Goal: Task Accomplishment & Management: Manage account settings

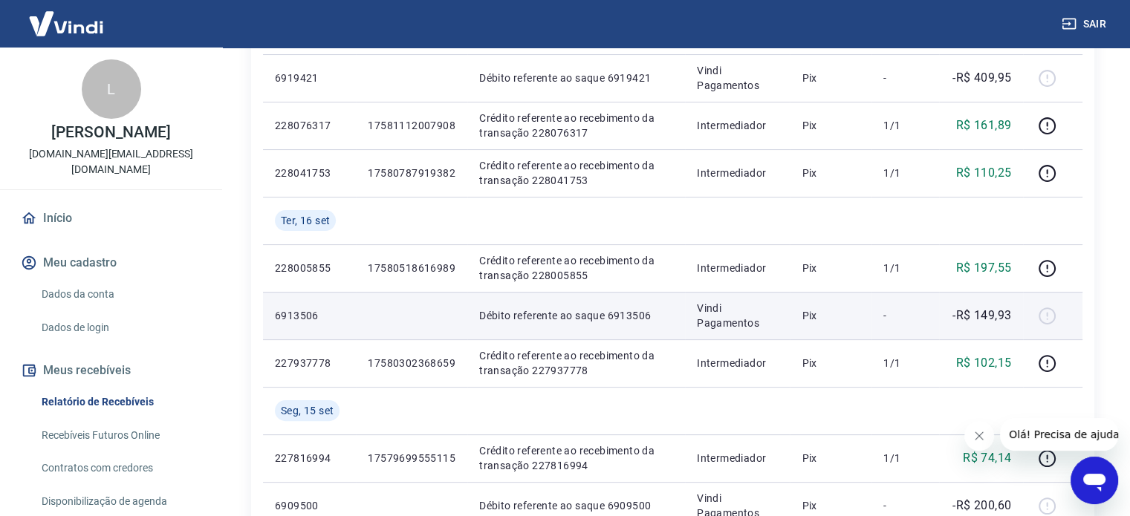
scroll to position [372, 0]
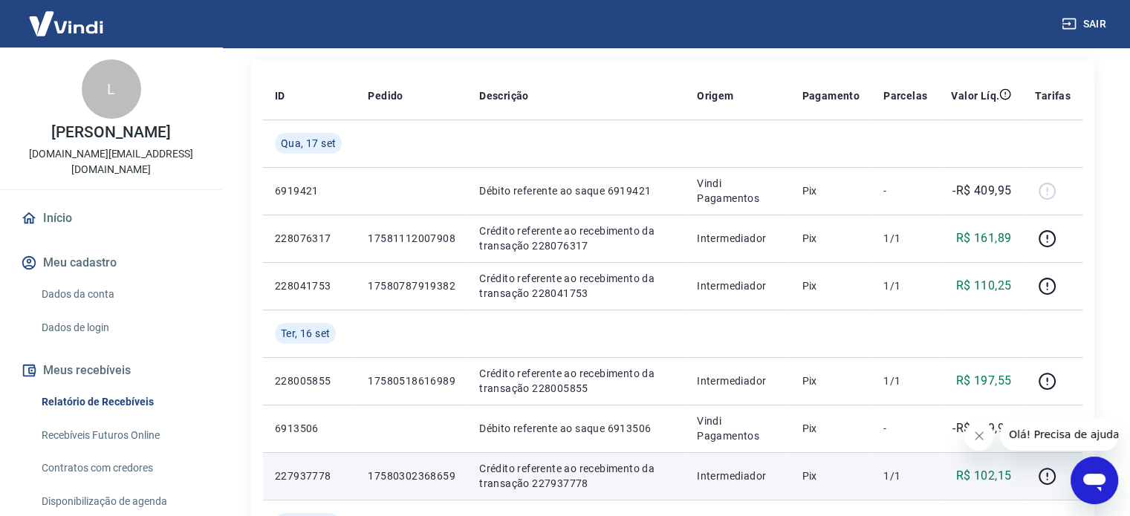
scroll to position [149, 0]
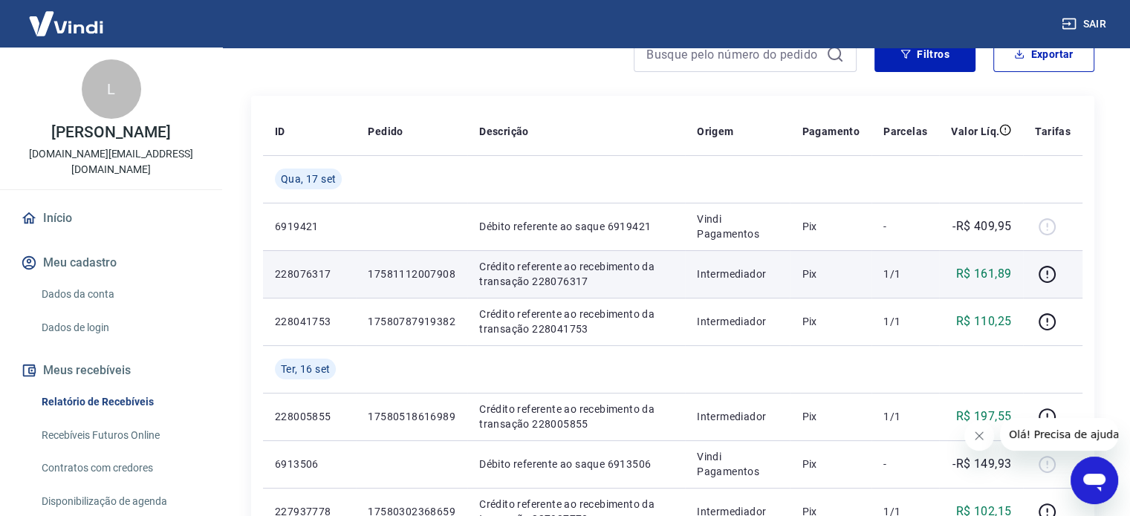
click at [575, 291] on td "Crédito referente ao recebimento da transação 228076317" at bounding box center [576, 274] width 218 height 48
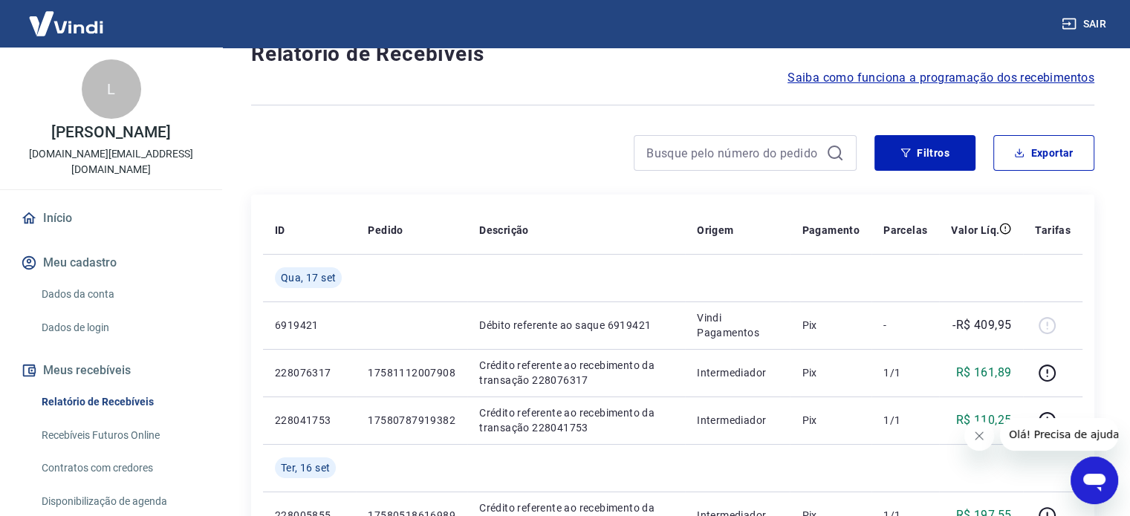
scroll to position [25, 0]
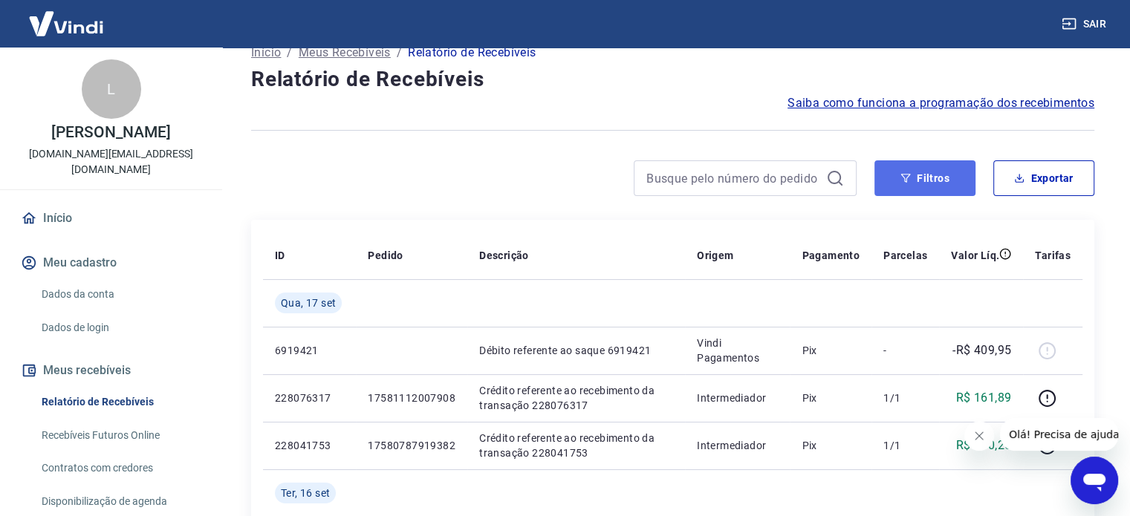
drag, startPoint x: 941, startPoint y: 178, endPoint x: 933, endPoint y: 192, distance: 16.0
click at [941, 178] on button "Filtros" at bounding box center [925, 178] width 101 height 36
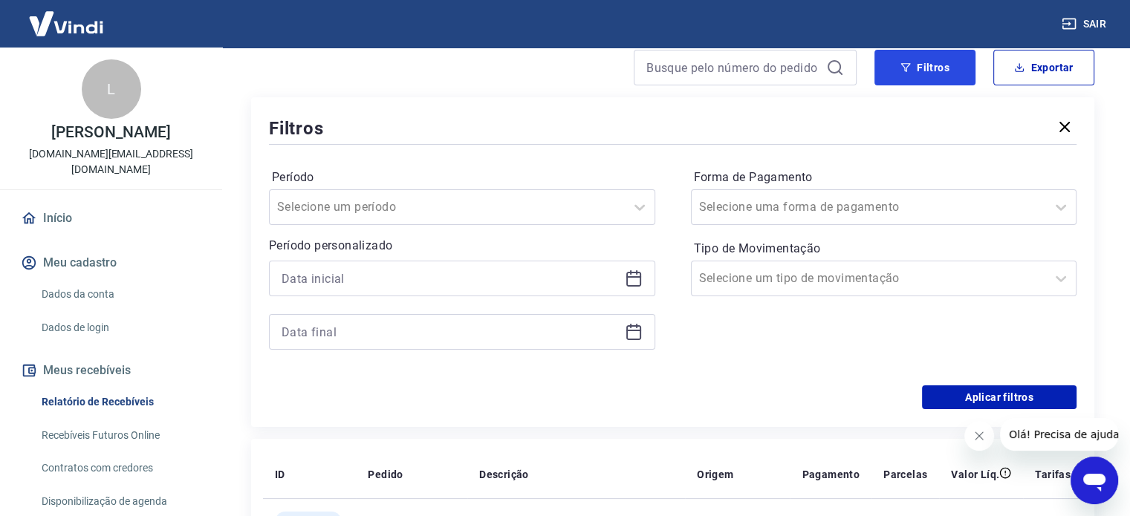
scroll to position [173, 0]
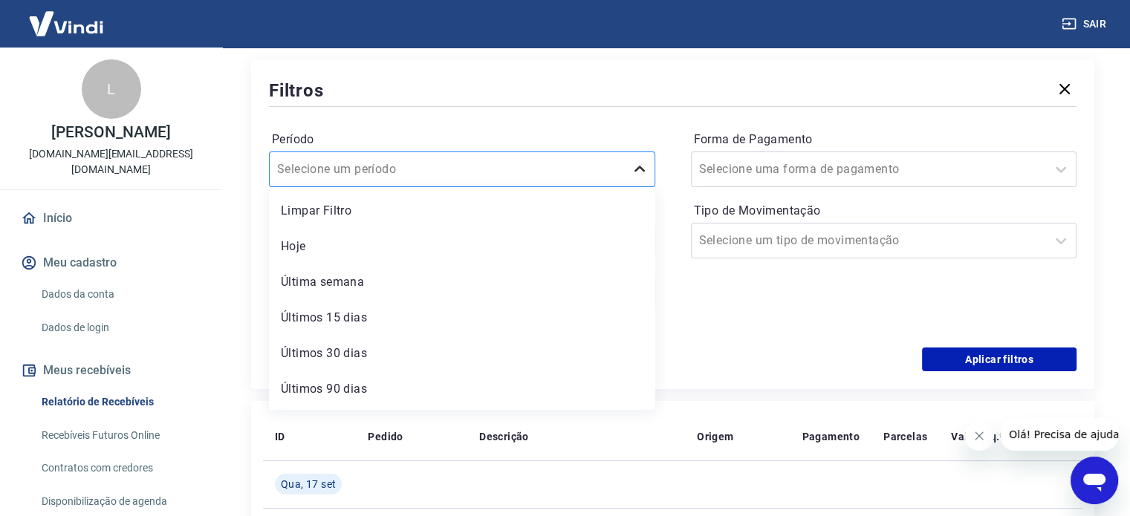
click at [643, 172] on icon at bounding box center [640, 169] width 18 height 18
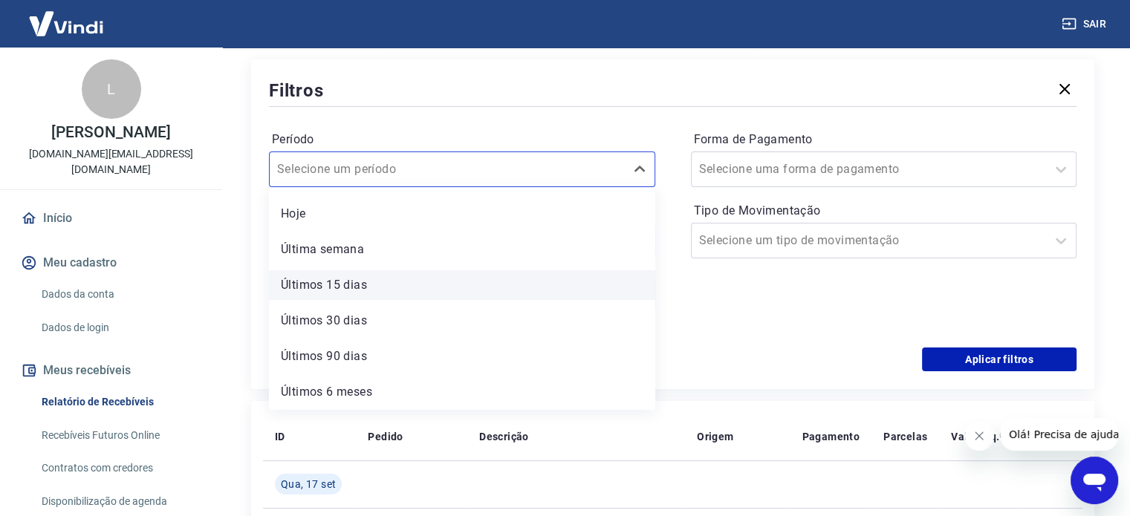
scroll to position [0, 0]
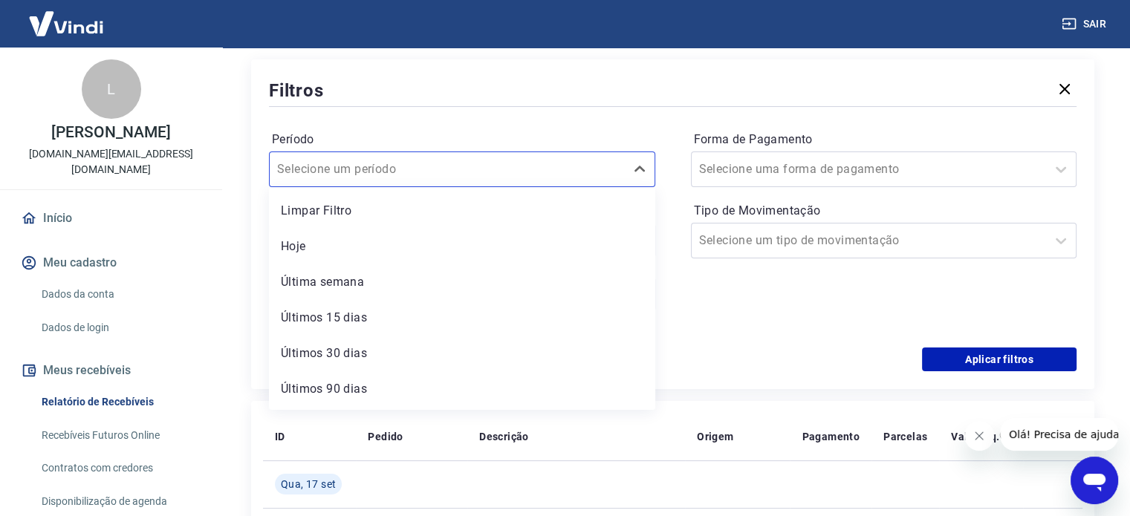
click at [369, 356] on div "Últimos 30 dias" at bounding box center [462, 354] width 386 height 30
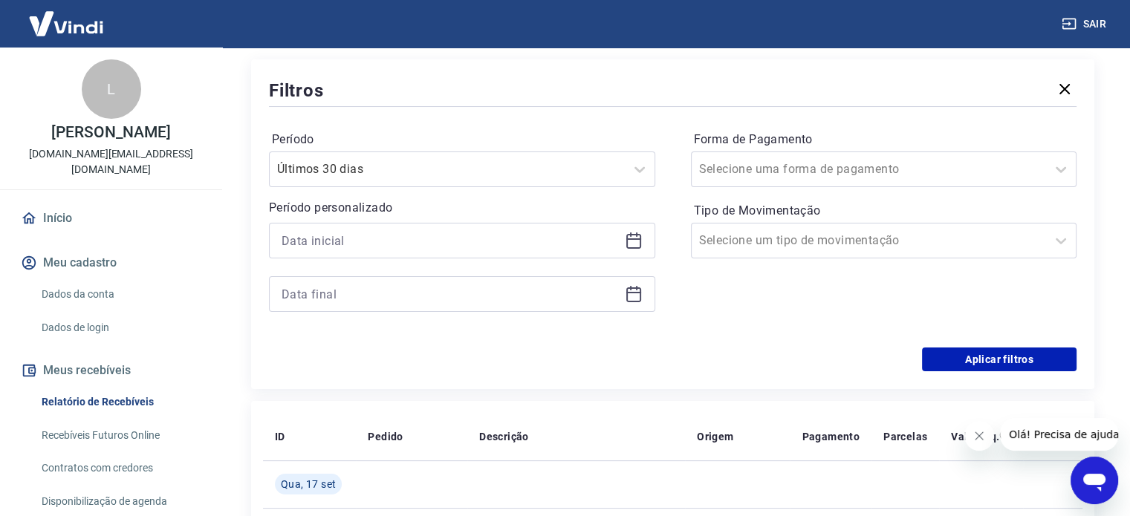
click at [636, 240] on icon at bounding box center [633, 239] width 15 height 1
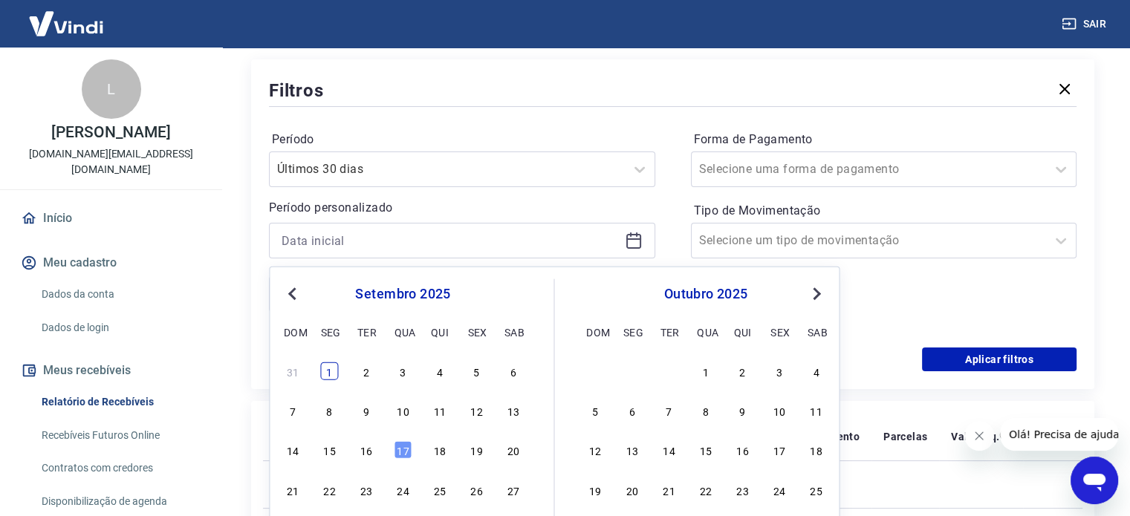
click at [328, 364] on div "1" at bounding box center [330, 372] width 18 height 18
type input "01/09/2025"
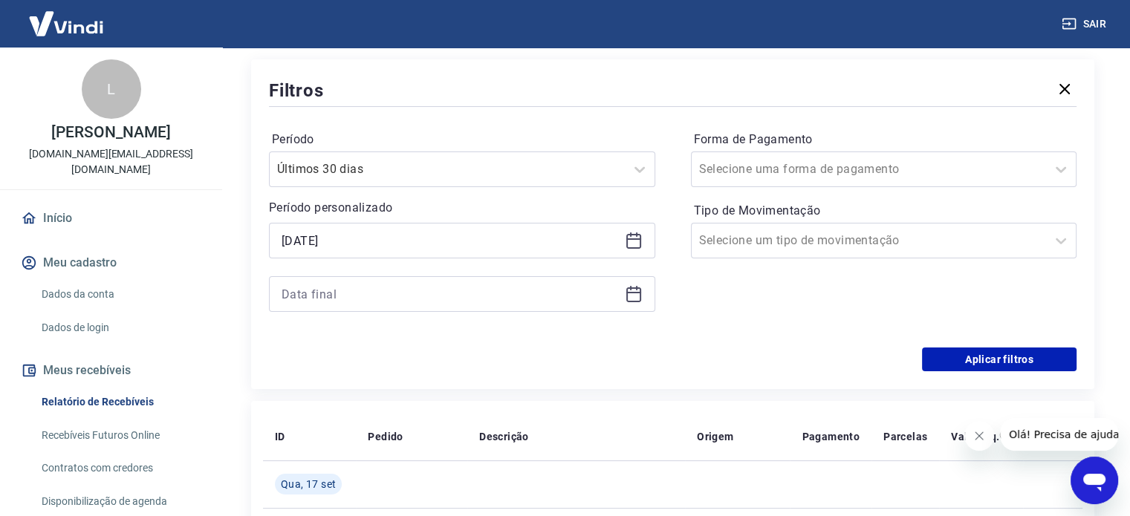
click at [490, 310] on div at bounding box center [462, 294] width 386 height 36
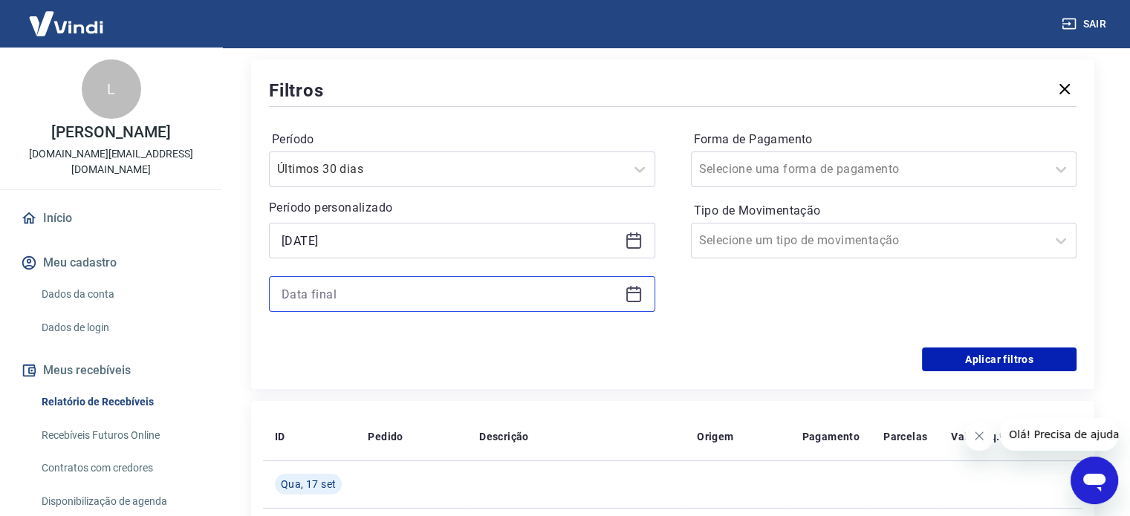
click at [488, 300] on input at bounding box center [450, 294] width 337 height 22
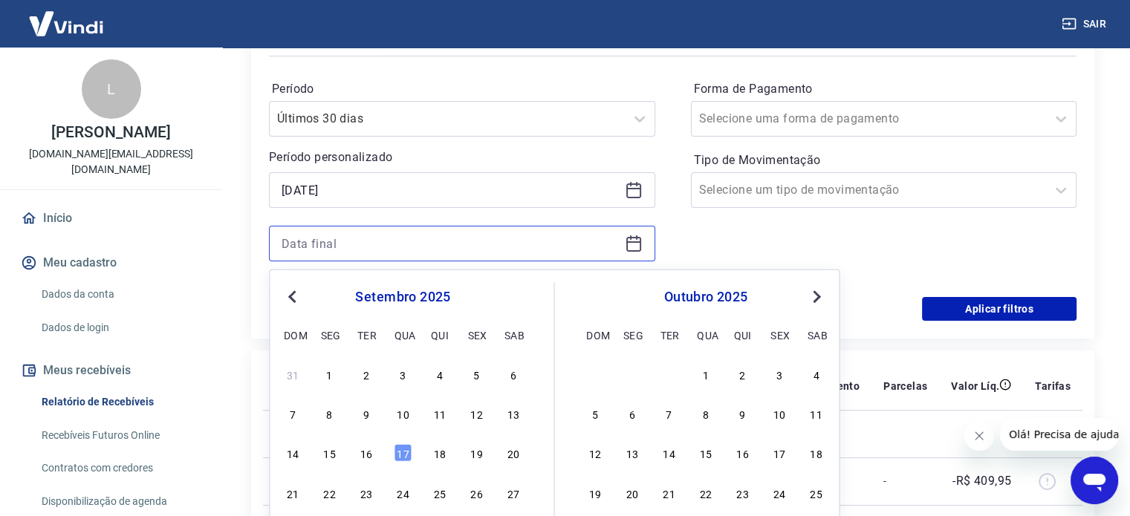
scroll to position [247, 0]
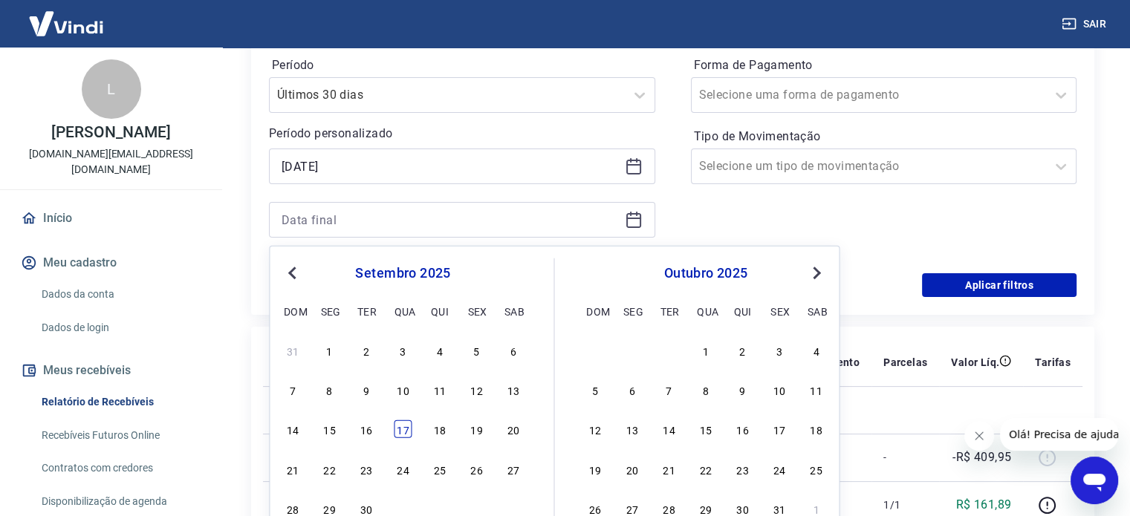
click at [406, 432] on div "17" at bounding box center [403, 430] width 18 height 18
type input "17/09/2025"
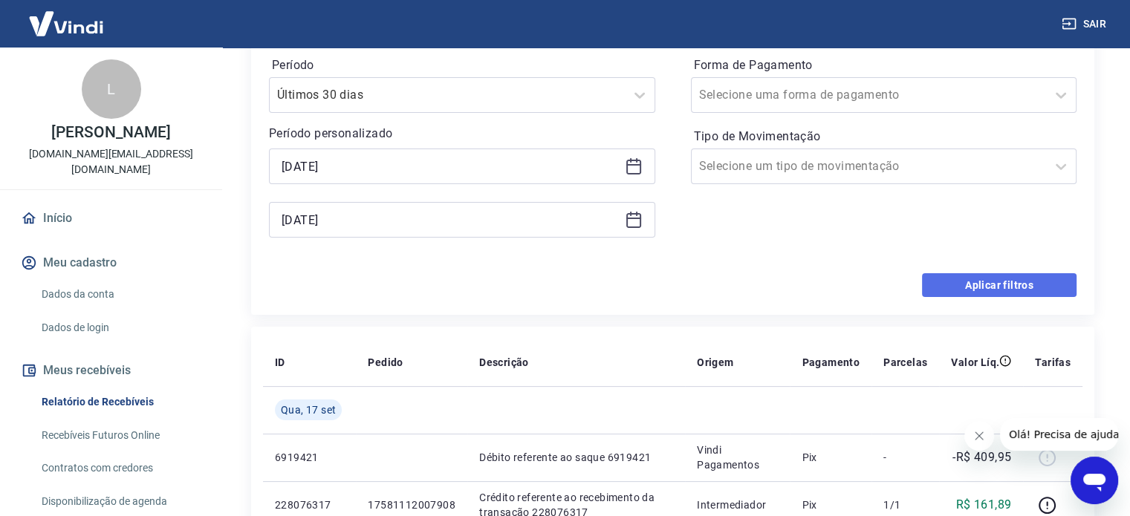
click at [969, 277] on button "Aplicar filtros" at bounding box center [999, 285] width 155 height 24
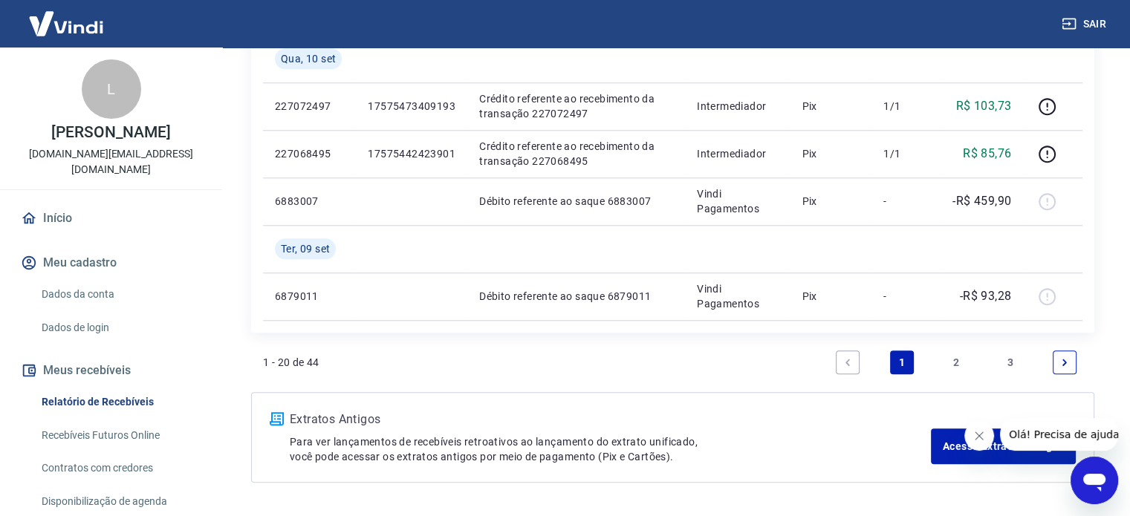
scroll to position [1362, 0]
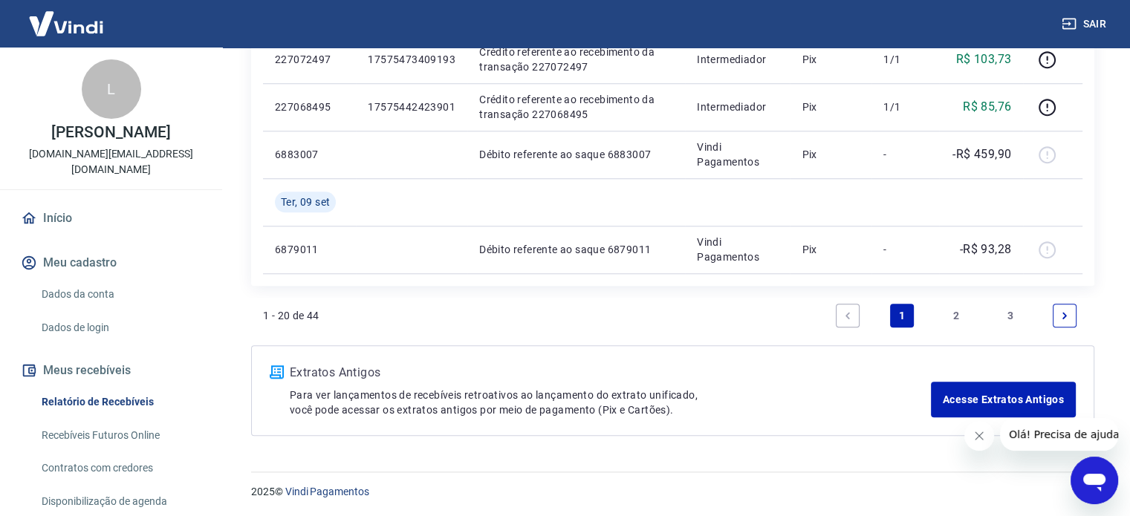
click at [1008, 314] on link "3" at bounding box center [1011, 316] width 24 height 24
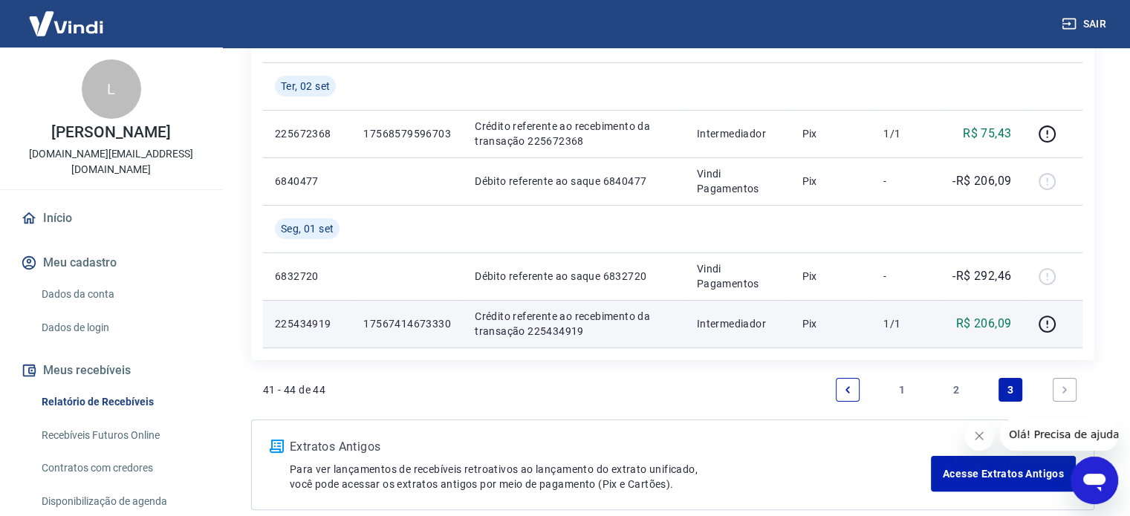
scroll to position [316, 0]
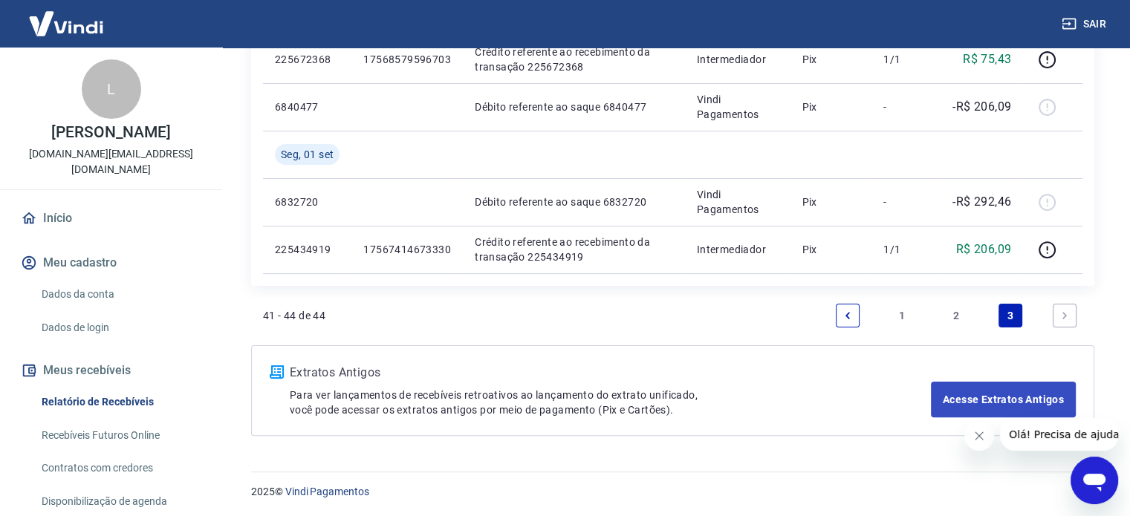
drag, startPoint x: 958, startPoint y: 319, endPoint x: 951, endPoint y: 325, distance: 8.9
click at [958, 318] on link "2" at bounding box center [956, 316] width 24 height 24
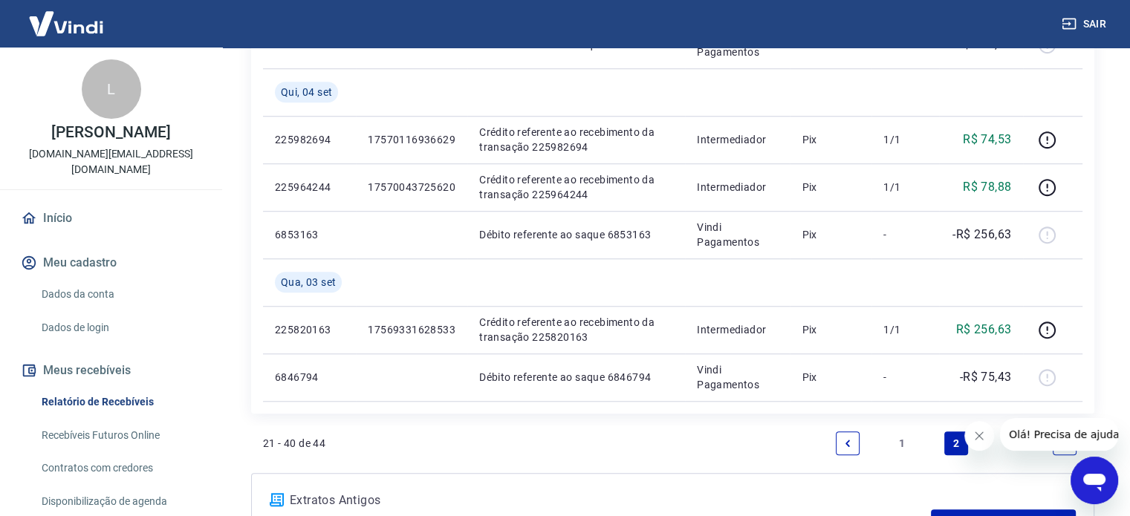
scroll to position [1314, 0]
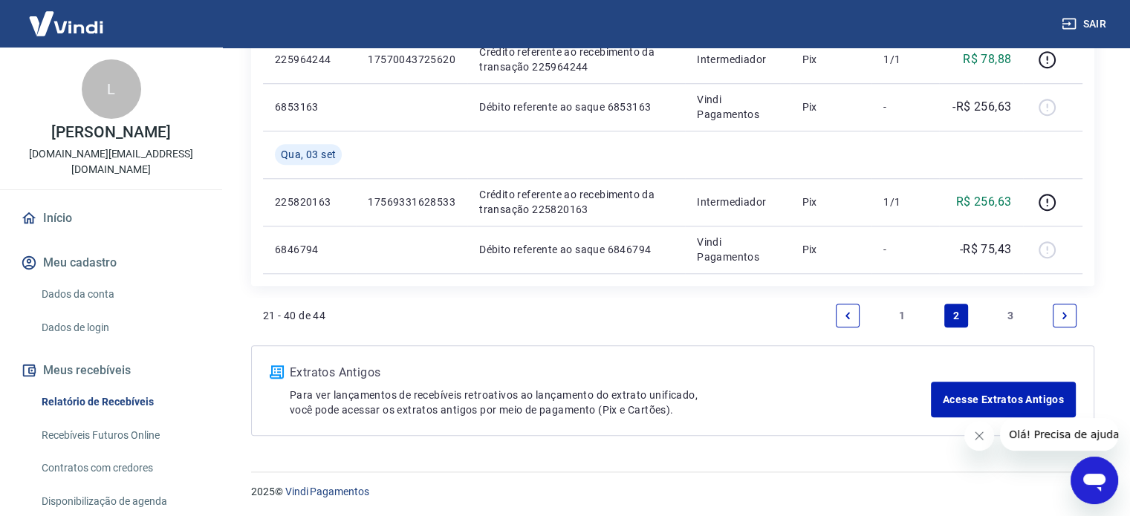
click at [899, 319] on link "1" at bounding box center [902, 316] width 24 height 24
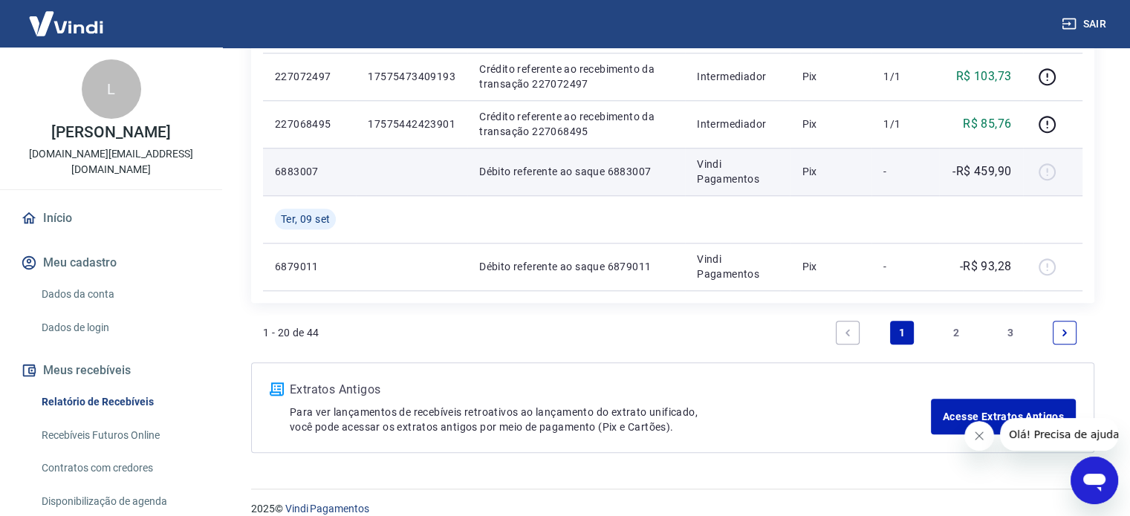
scroll to position [1362, 0]
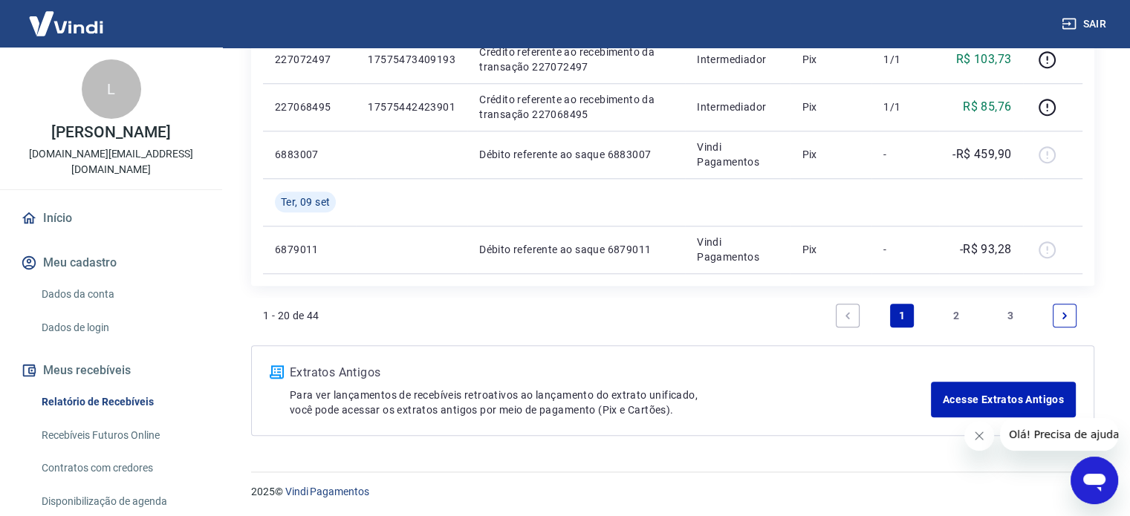
click at [963, 328] on li "2" at bounding box center [956, 316] width 36 height 36
click at [939, 320] on li "2" at bounding box center [956, 316] width 36 height 36
click at [961, 312] on link "2" at bounding box center [956, 316] width 24 height 24
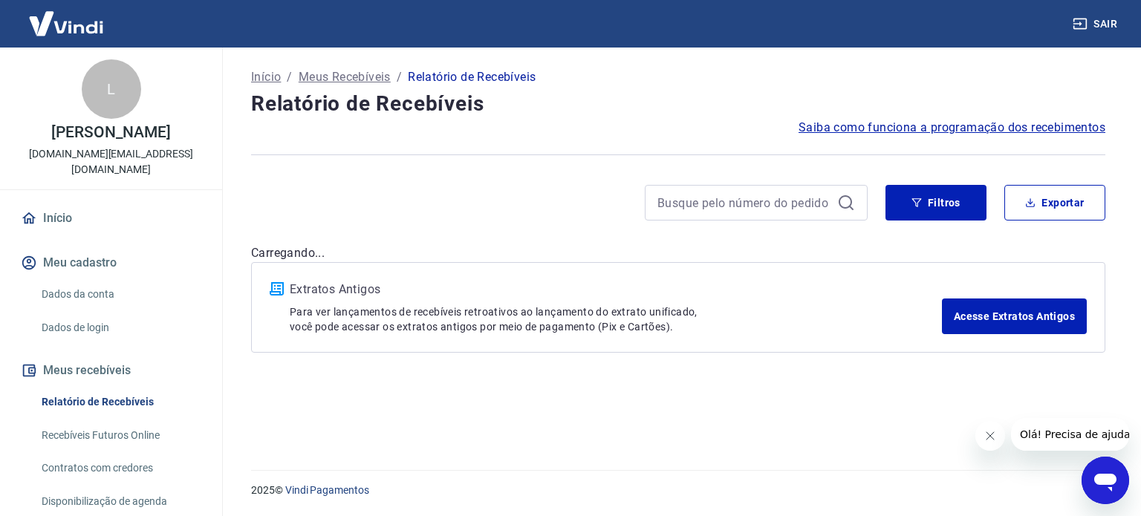
click at [1002, 438] on button "Fechar mensagem da empresa" at bounding box center [990, 436] width 30 height 30
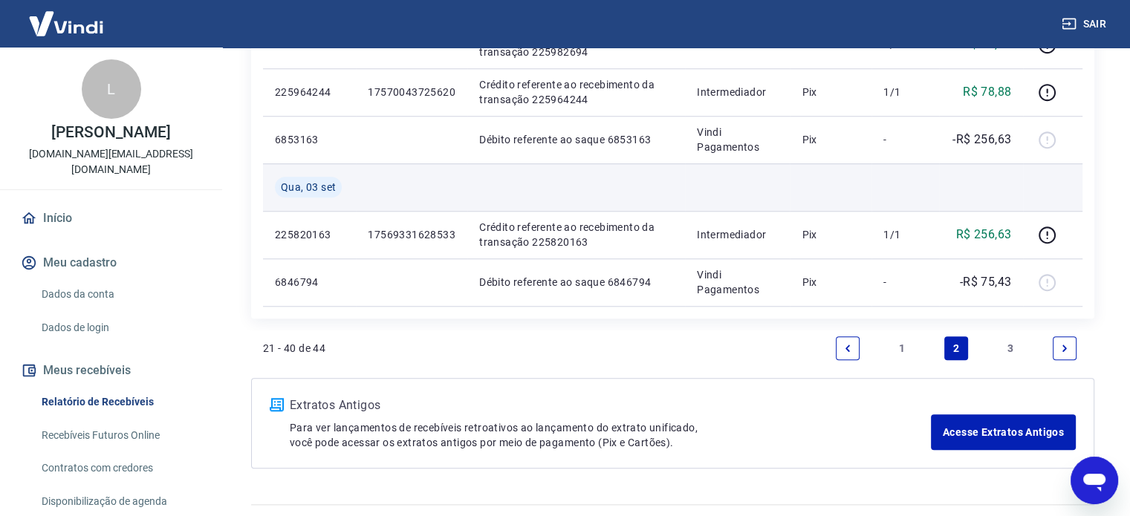
scroll to position [1314, 0]
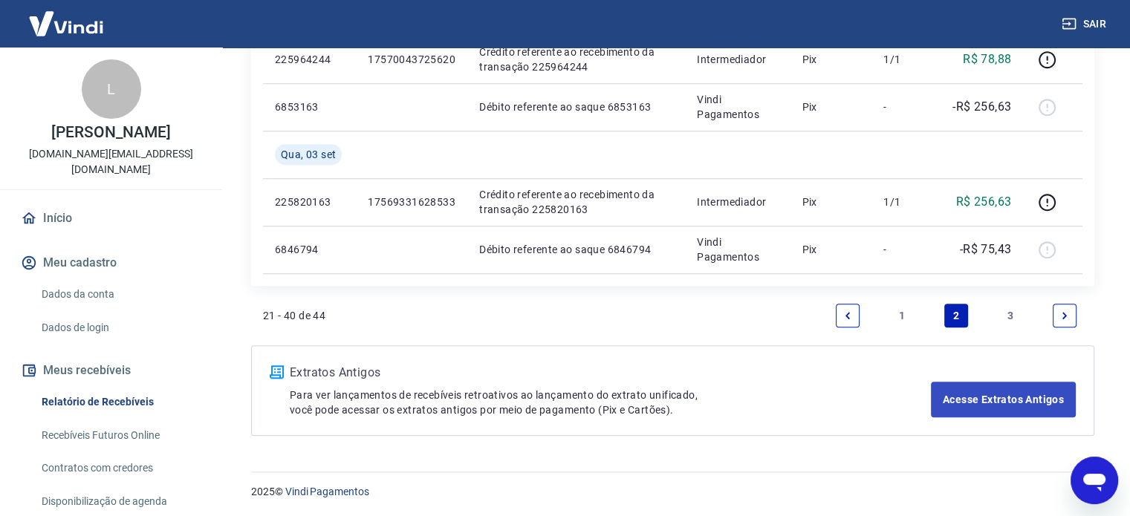
drag, startPoint x: 1013, startPoint y: 317, endPoint x: 990, endPoint y: 310, distance: 24.9
click at [1013, 317] on link "3" at bounding box center [1011, 316] width 24 height 24
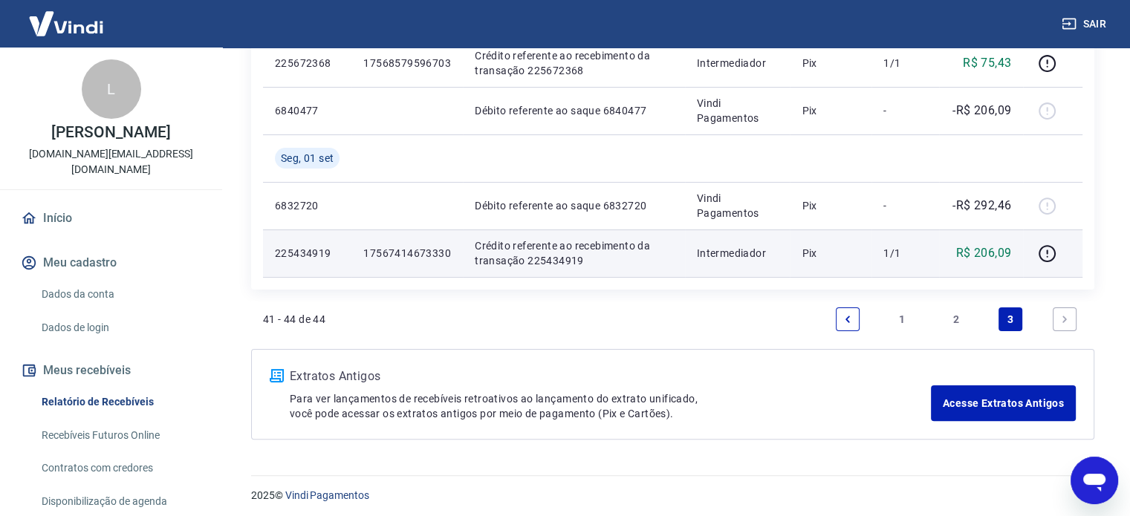
scroll to position [316, 0]
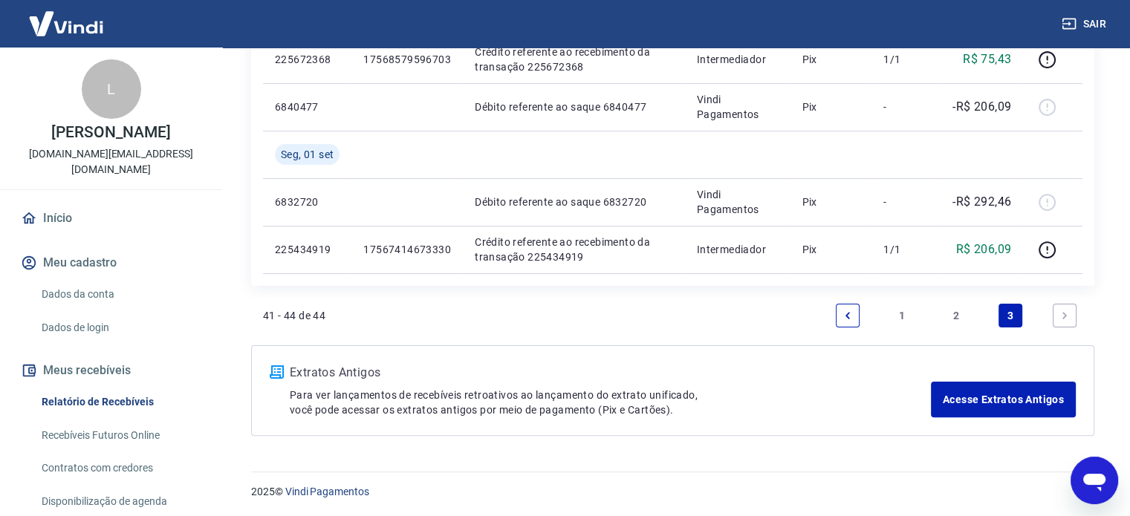
drag, startPoint x: 955, startPoint y: 308, endPoint x: 938, endPoint y: 337, distance: 33.9
click at [955, 308] on link "2" at bounding box center [956, 316] width 24 height 24
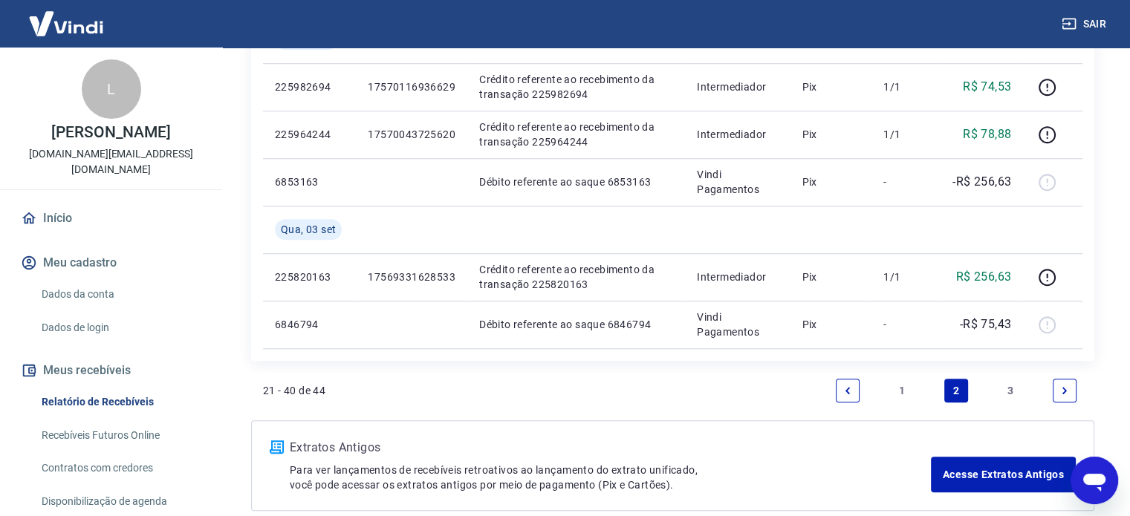
scroll to position [1240, 0]
drag, startPoint x: 906, startPoint y: 392, endPoint x: 915, endPoint y: 410, distance: 20.3
click at [906, 392] on link "1" at bounding box center [902, 390] width 24 height 24
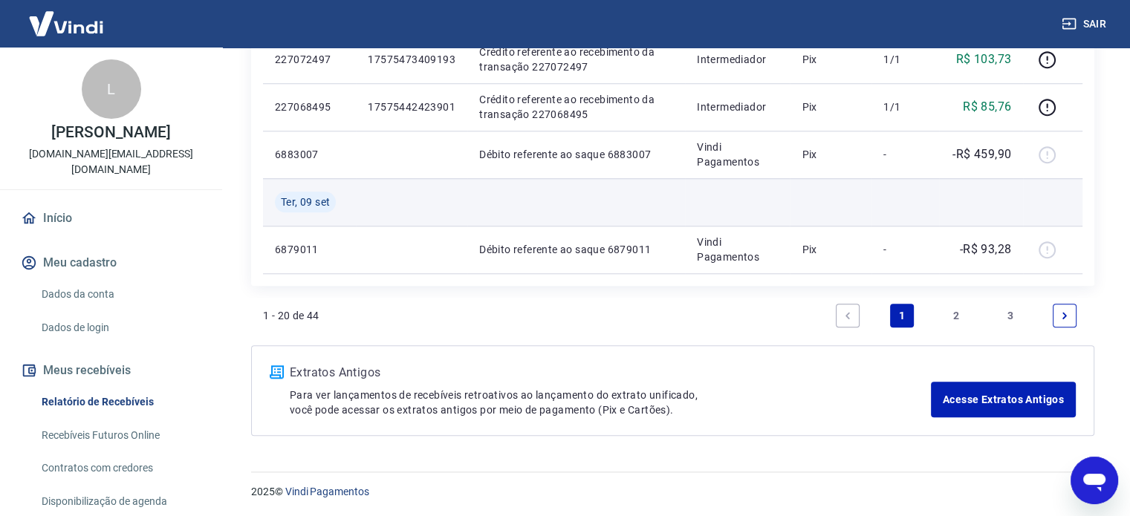
scroll to position [1288, 0]
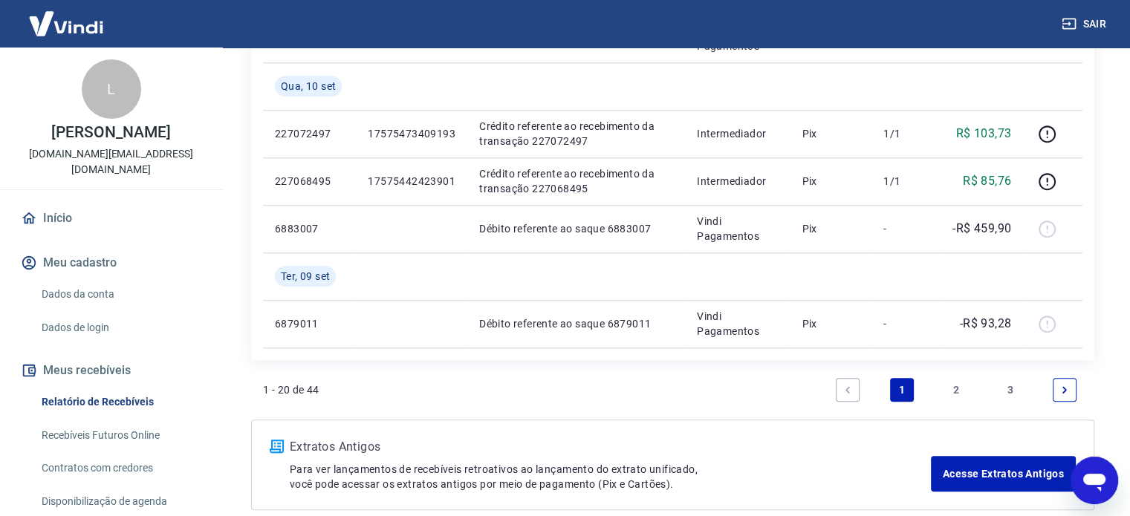
click at [958, 389] on link "2" at bounding box center [956, 390] width 24 height 24
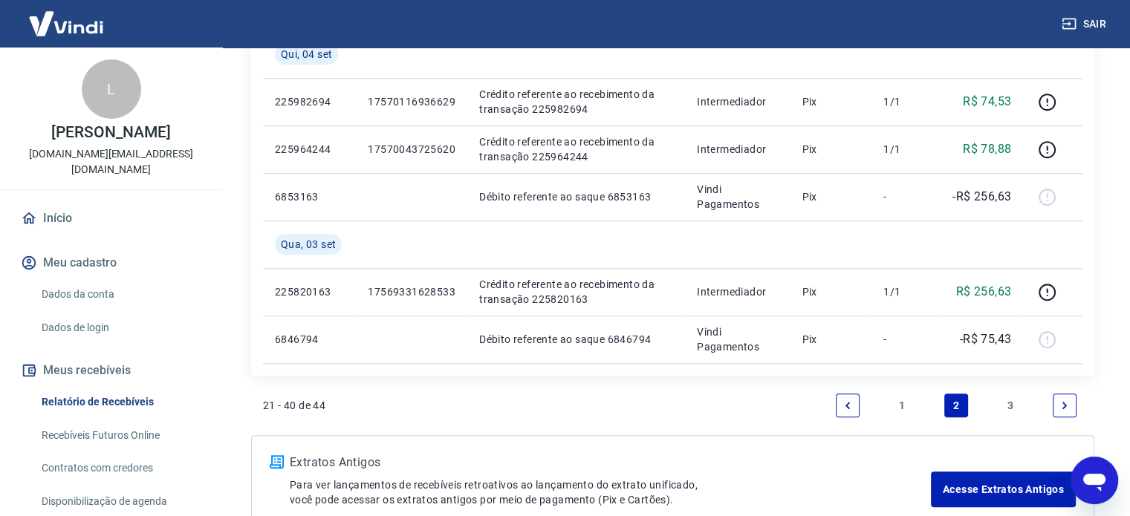
scroll to position [1314, 0]
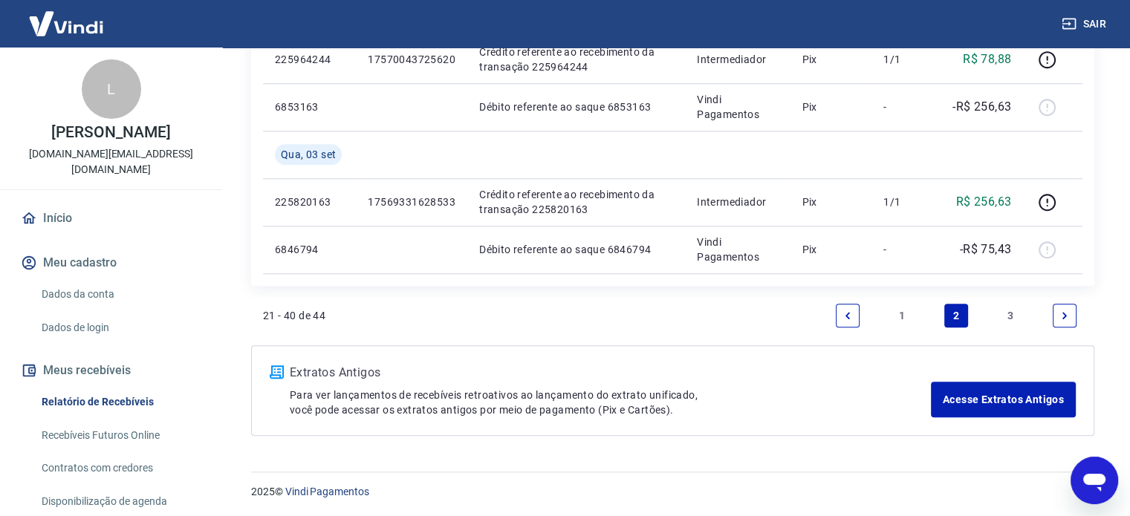
click at [895, 314] on link "1" at bounding box center [902, 316] width 24 height 24
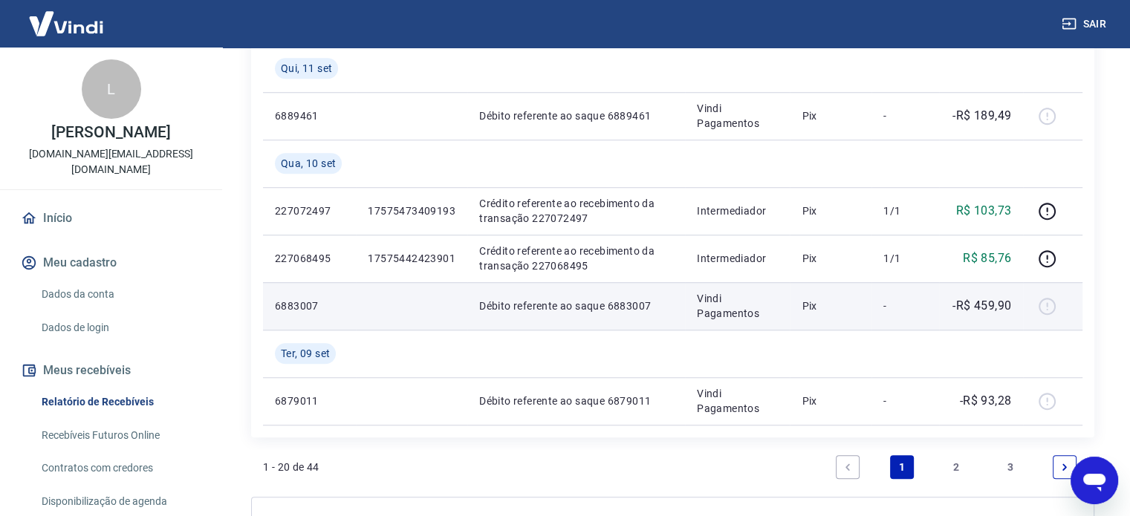
scroll to position [1213, 0]
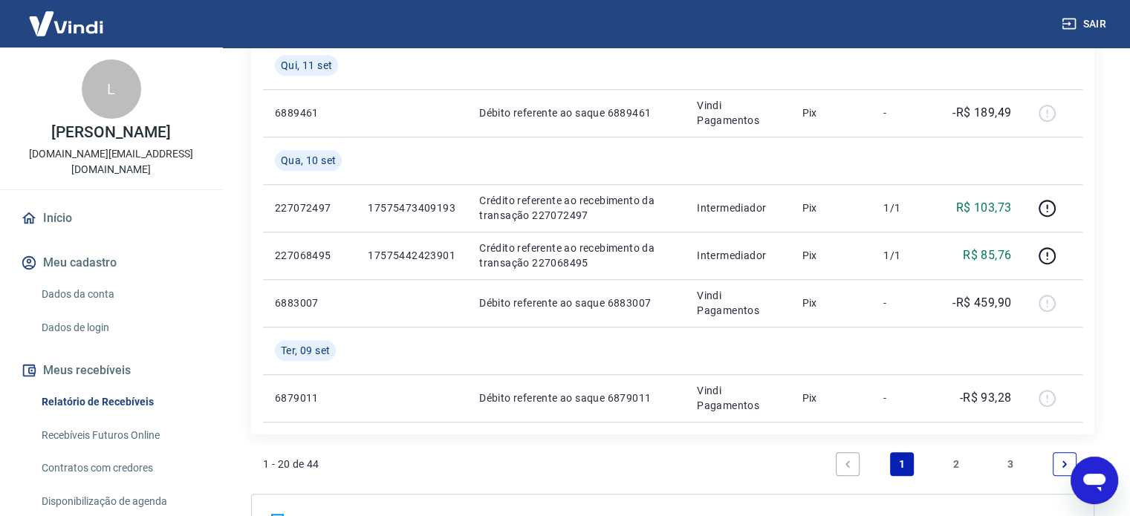
drag, startPoint x: 958, startPoint y: 467, endPoint x: 799, endPoint y: 395, distance: 174.6
click at [958, 467] on link "2" at bounding box center [956, 464] width 24 height 24
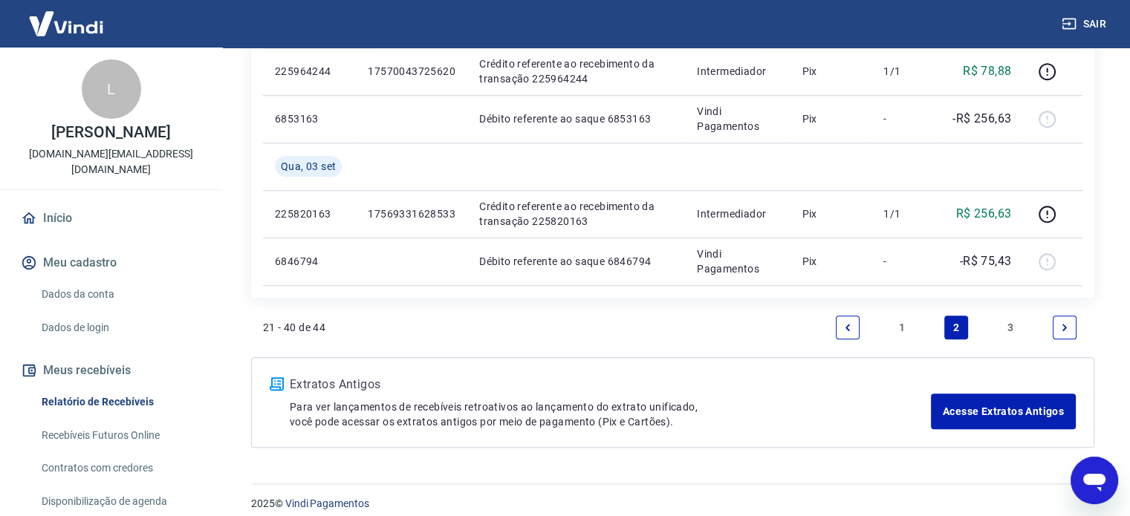
scroll to position [1314, 0]
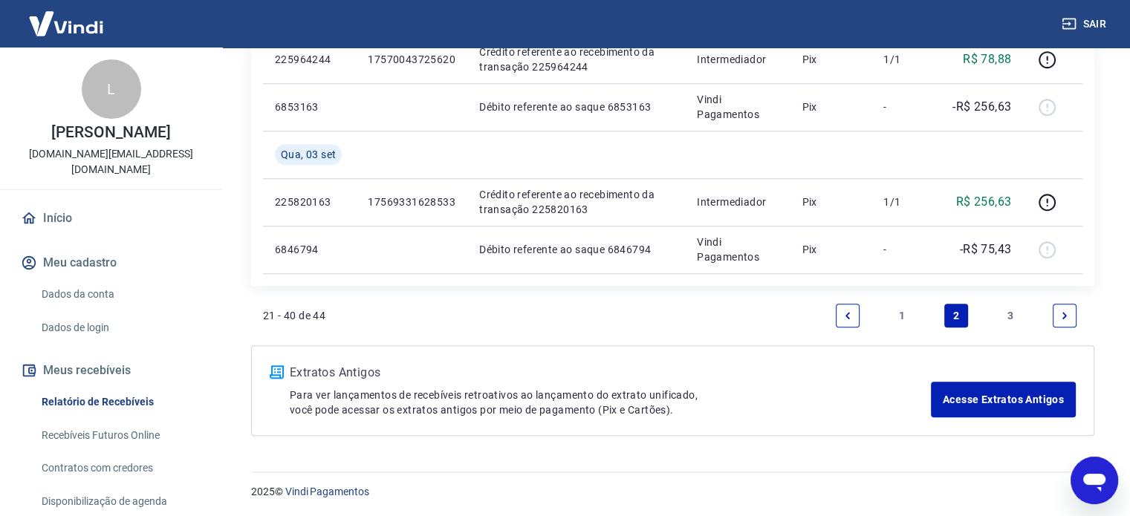
drag, startPoint x: 895, startPoint y: 312, endPoint x: 900, endPoint y: 330, distance: 18.6
click at [895, 313] on link "1" at bounding box center [902, 316] width 24 height 24
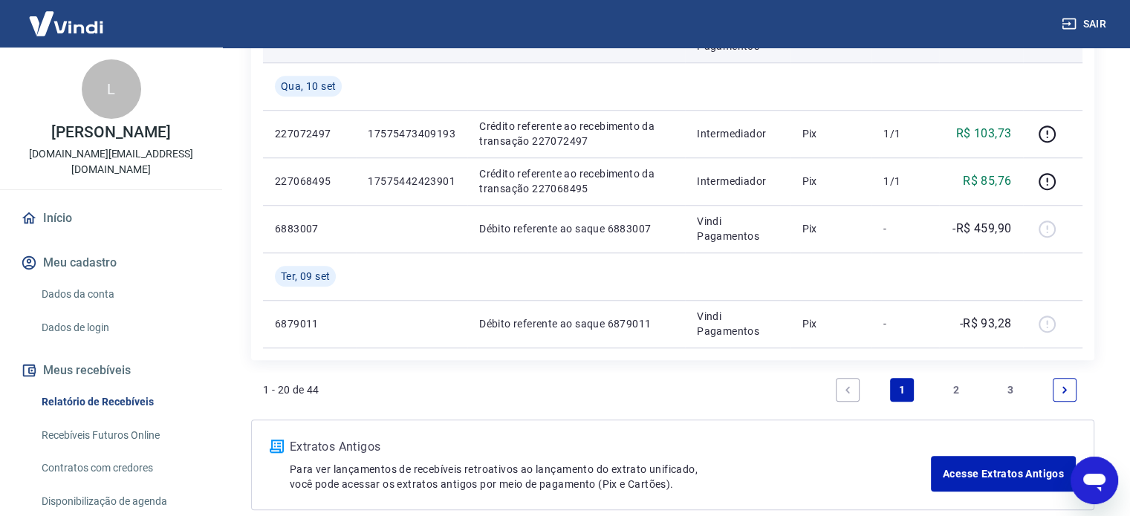
scroll to position [1362, 0]
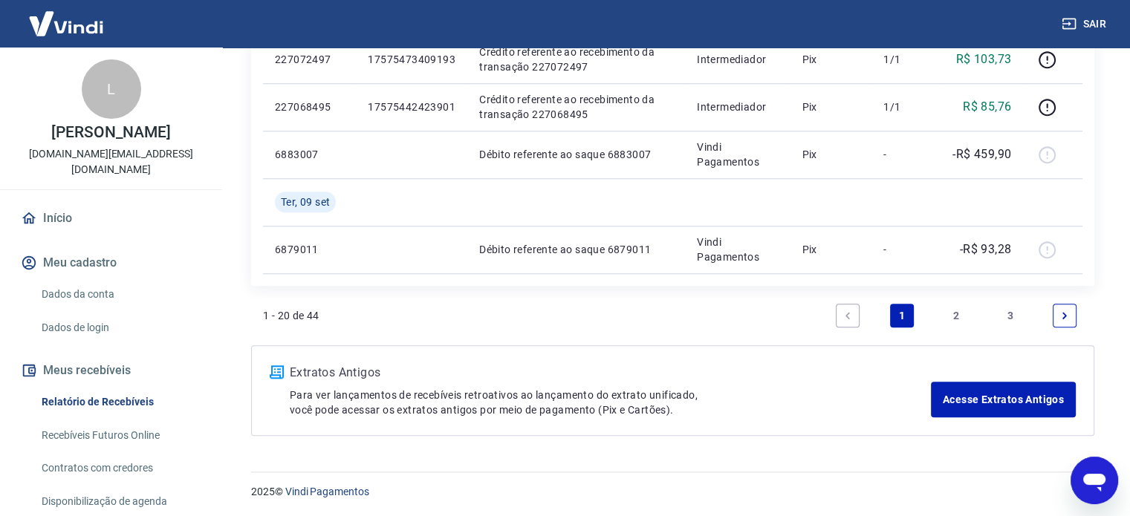
drag, startPoint x: 956, startPoint y: 305, endPoint x: 838, endPoint y: 342, distance: 122.9
click at [956, 305] on link "2" at bounding box center [956, 316] width 24 height 24
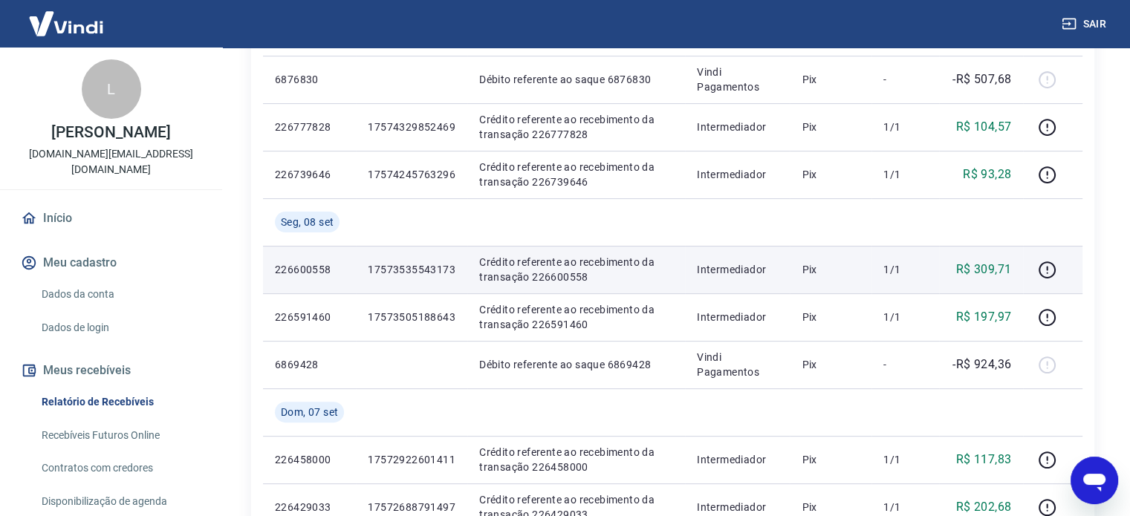
scroll to position [446, 0]
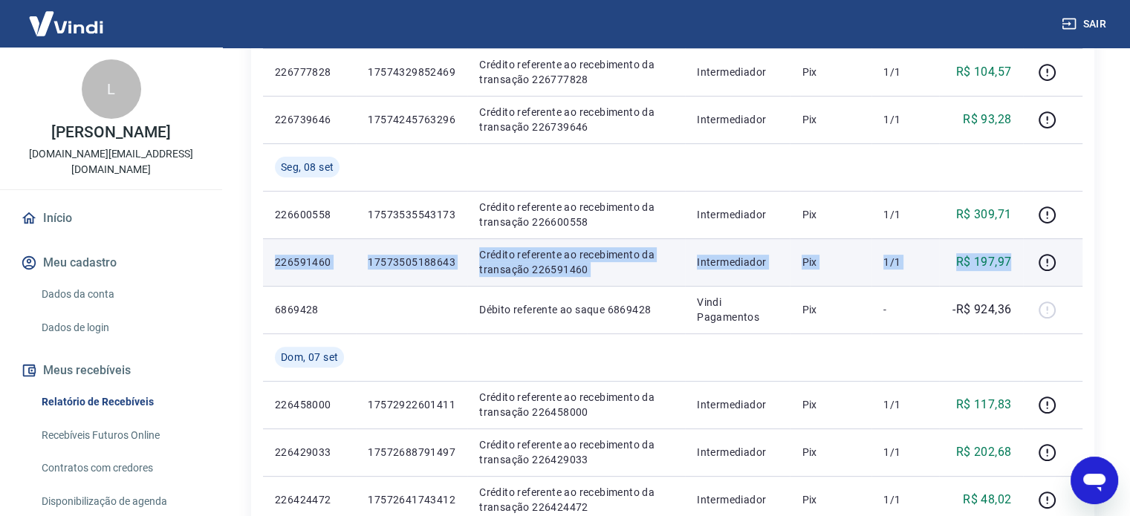
drag, startPoint x: 267, startPoint y: 262, endPoint x: 1022, endPoint y: 262, distance: 754.2
click at [1022, 262] on tr "226591460 17573505188643 Crédito referente ao recebimento da transação 22659146…" at bounding box center [673, 263] width 820 height 48
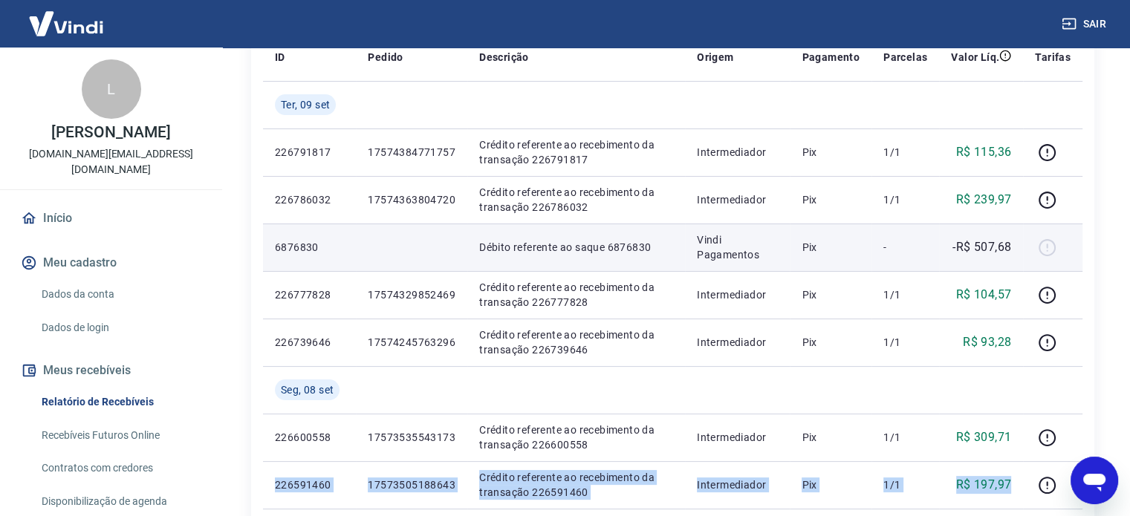
scroll to position [0, 0]
